Goal: Information Seeking & Learning: Learn about a topic

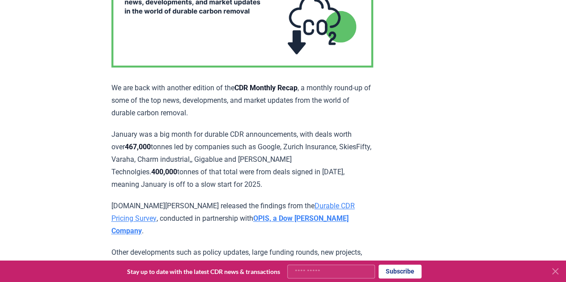
click at [560, 276] on icon at bounding box center [555, 271] width 11 height 11
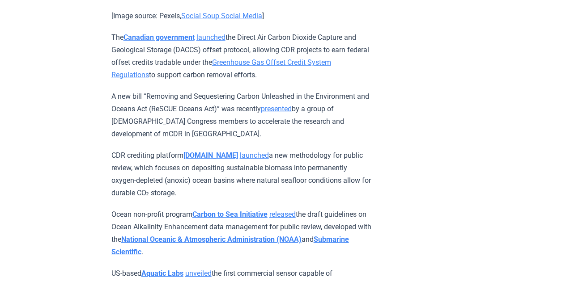
scroll to position [2968, 0]
